Goal: Use online tool/utility: Use online tool/utility

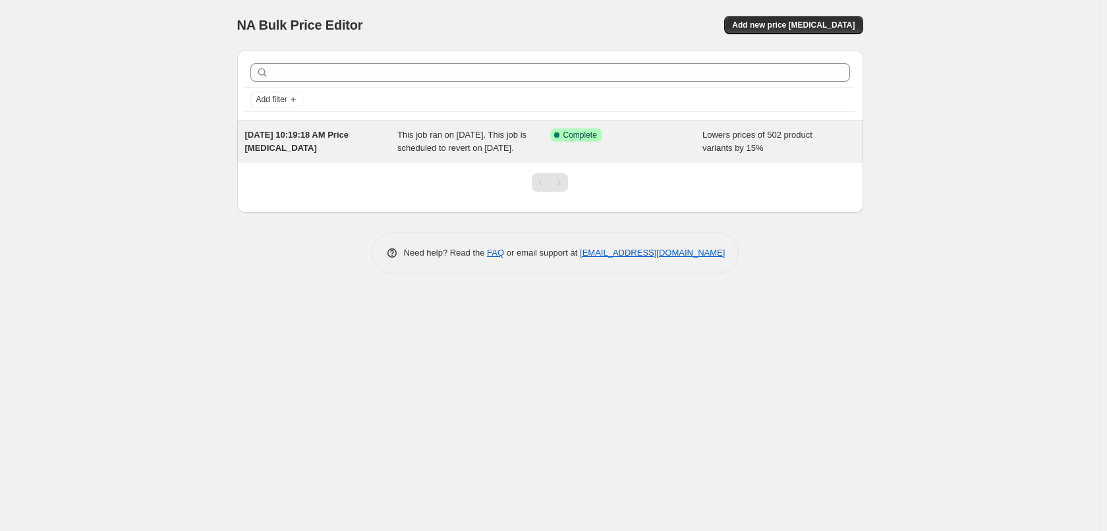
click at [512, 152] on span "This job ran on [DATE]. This job is scheduled to revert on [DATE]." at bounding box center [461, 141] width 129 height 23
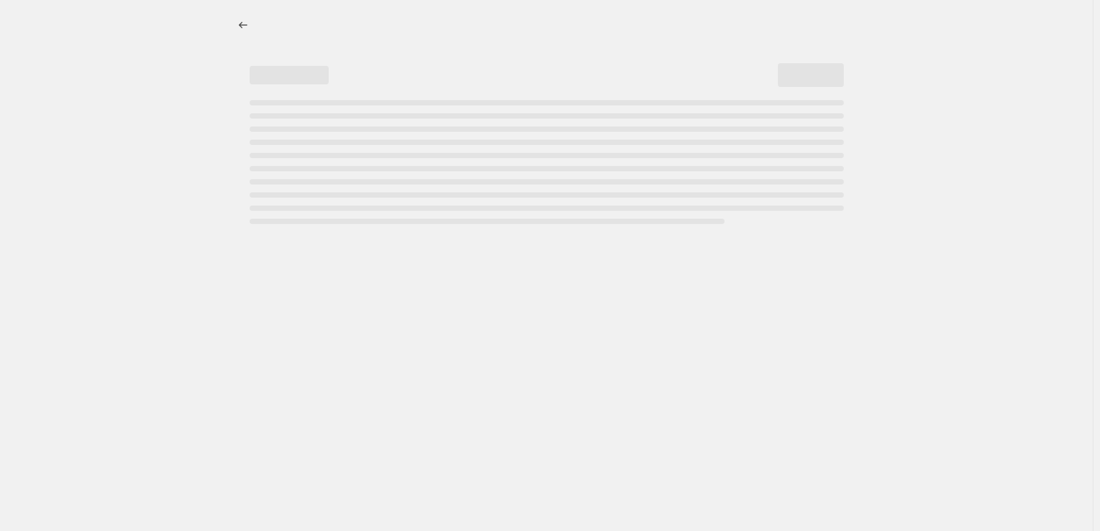
select select "percentage"
select select "collection"
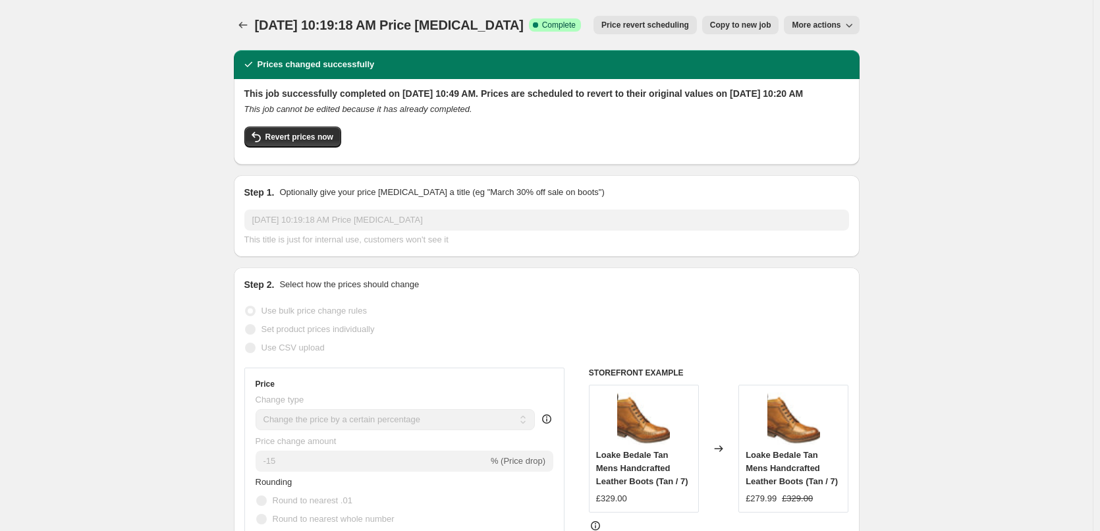
drag, startPoint x: 283, startPoint y: 95, endPoint x: 553, endPoint y: 100, distance: 269.5
click at [553, 100] on h2 "This job successfully completed on [DATE] 10:49 AM. Prices are scheduled to rev…" at bounding box center [546, 93] width 605 height 13
click at [755, 21] on span "Copy to new job" at bounding box center [740, 25] width 61 height 11
select select "percentage"
select select "collection"
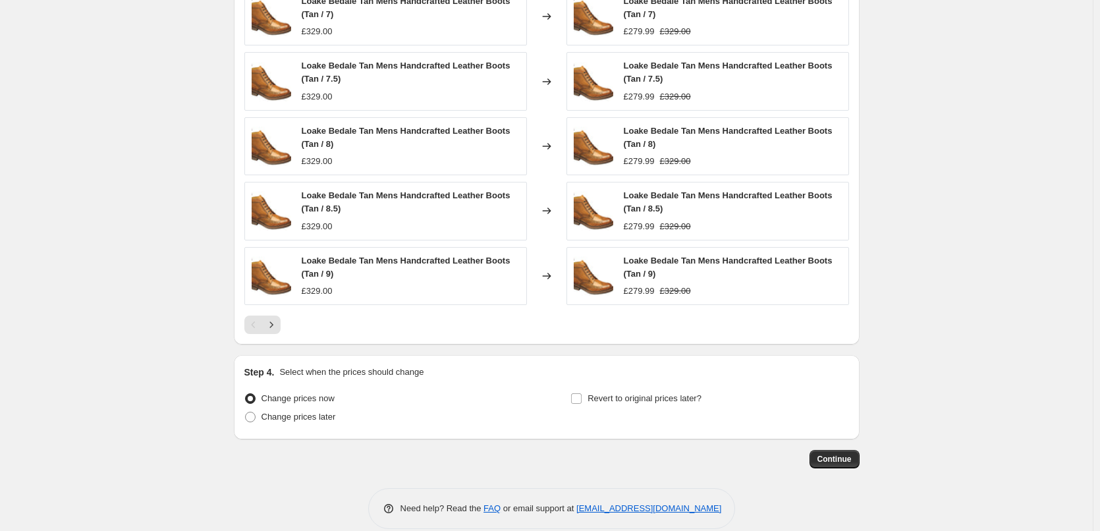
scroll to position [1030, 0]
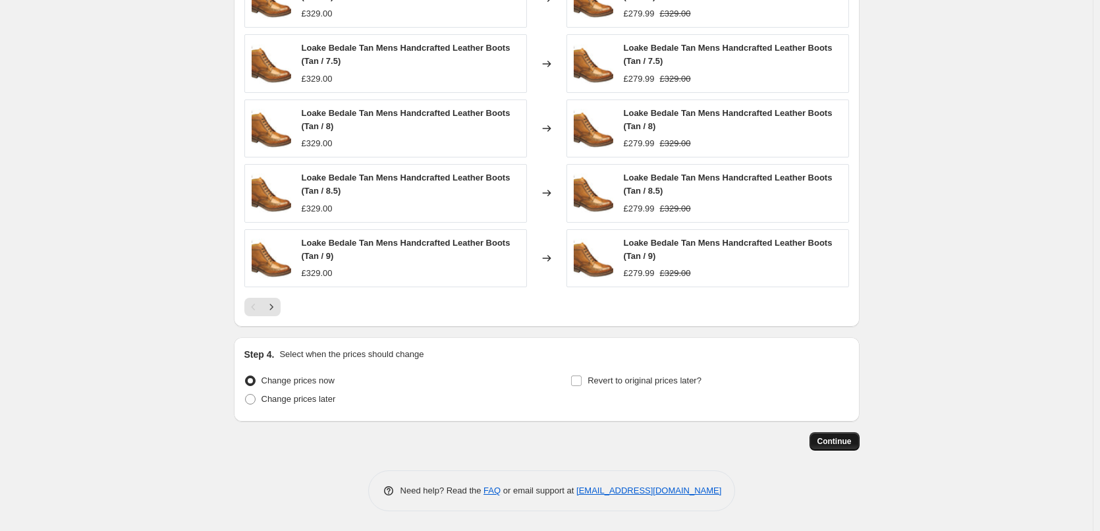
click at [833, 443] on span "Continue" at bounding box center [835, 441] width 34 height 11
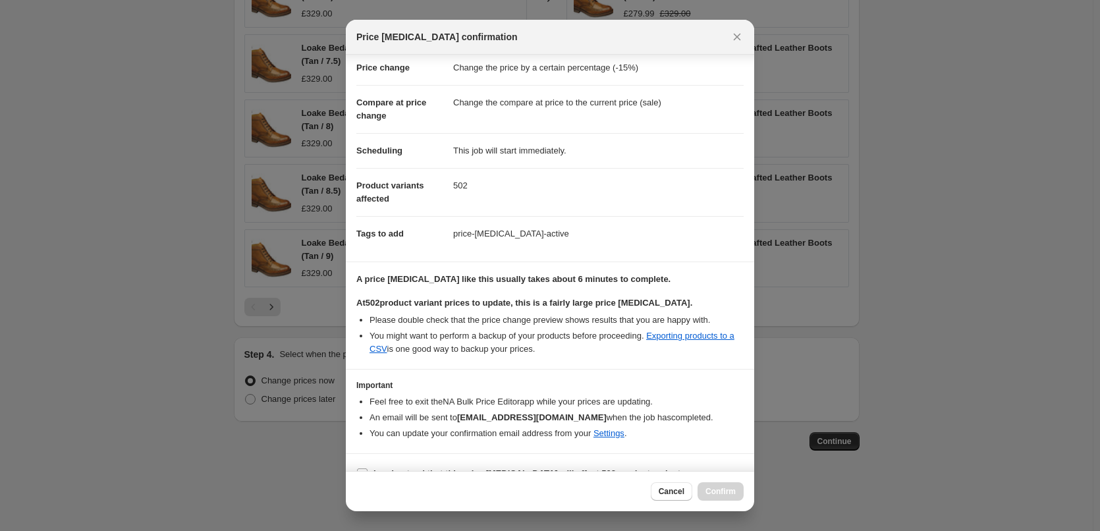
scroll to position [50, 0]
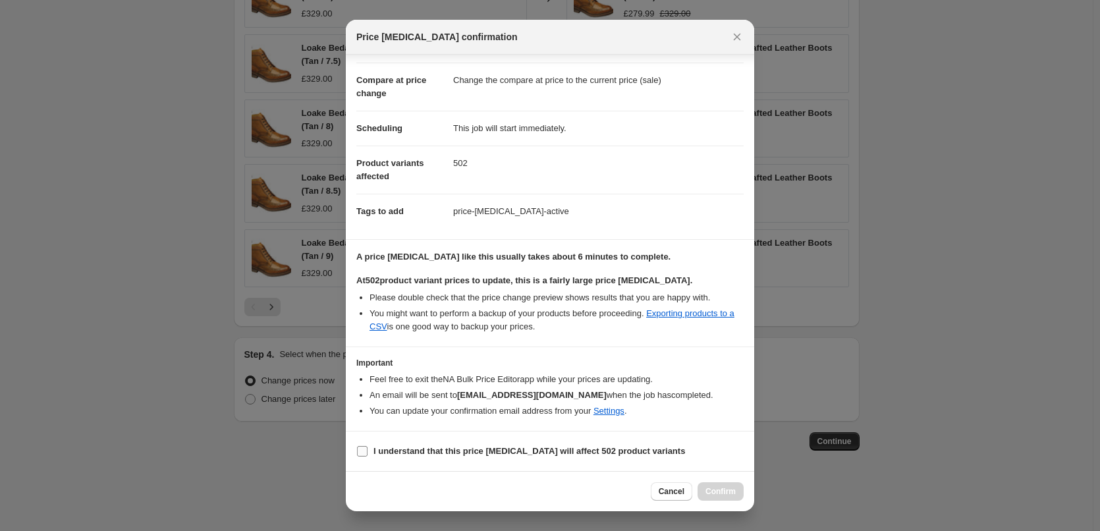
click at [567, 453] on b "I understand that this price [MEDICAL_DATA] will affect 502 product variants" at bounding box center [530, 451] width 312 height 10
click at [368, 453] on input "I understand that this price [MEDICAL_DATA] will affect 502 product variants" at bounding box center [362, 451] width 11 height 11
checkbox input "true"
click at [713, 491] on span "Confirm" at bounding box center [721, 491] width 30 height 11
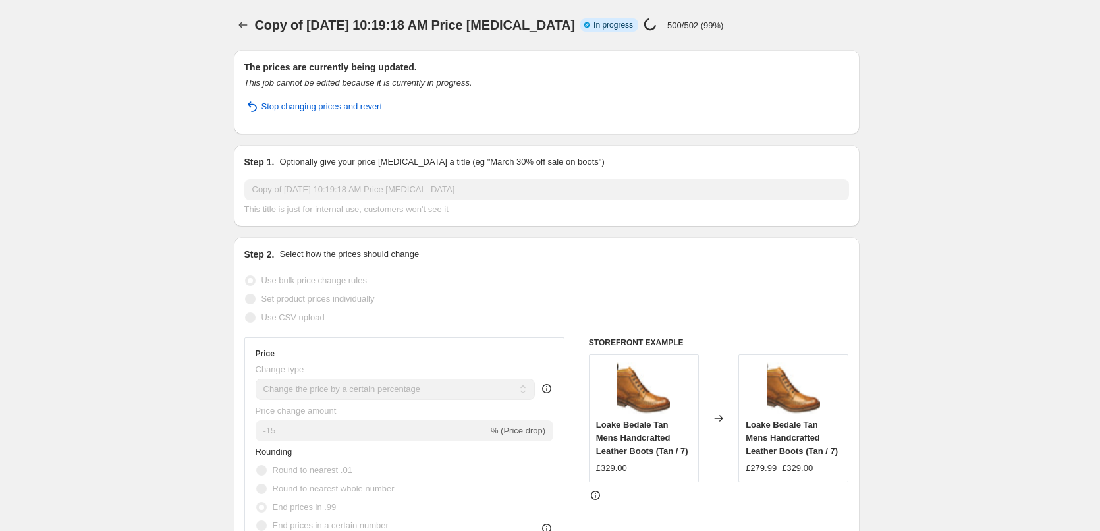
select select "percentage"
select select "collection"
